Goal: Task Accomplishment & Management: Manage account settings

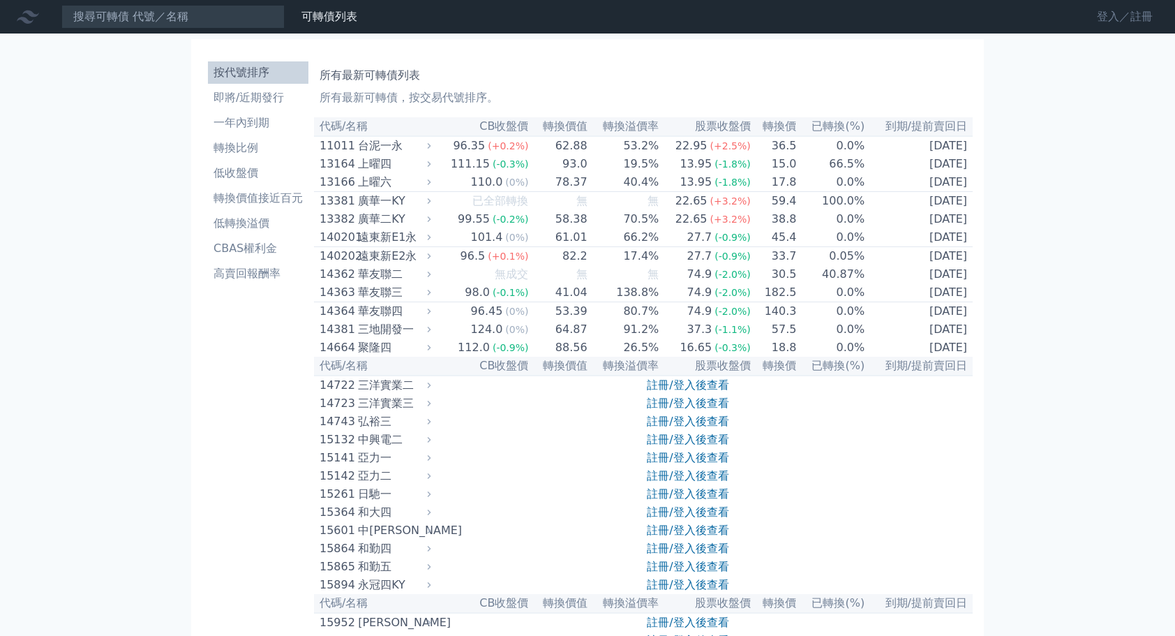
click at [1104, 27] on link "登入／註冊" at bounding box center [1125, 17] width 78 height 22
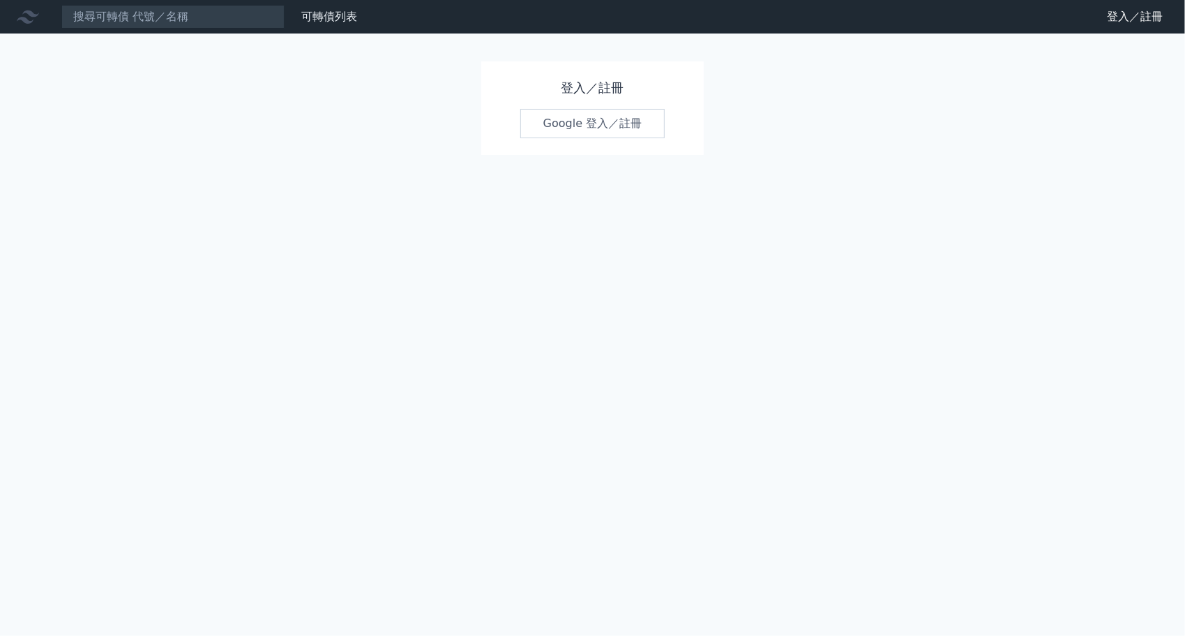
click at [609, 124] on link "Google 登入／註冊" at bounding box center [592, 123] width 145 height 29
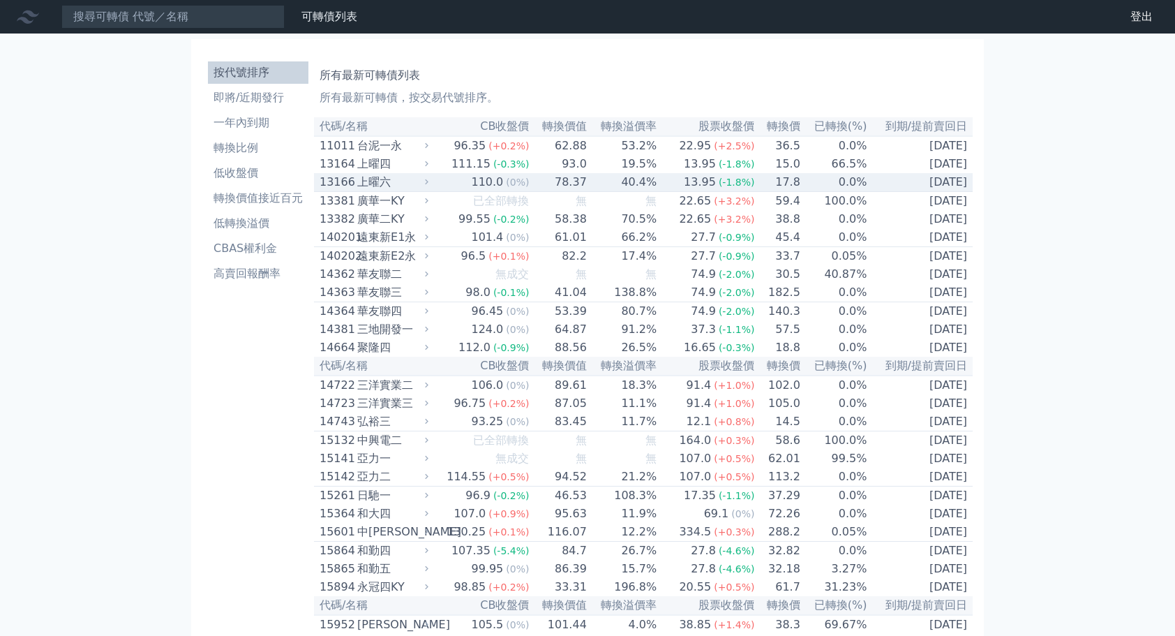
scroll to position [8075, 0]
